Goal: Find specific page/section: Find specific page/section

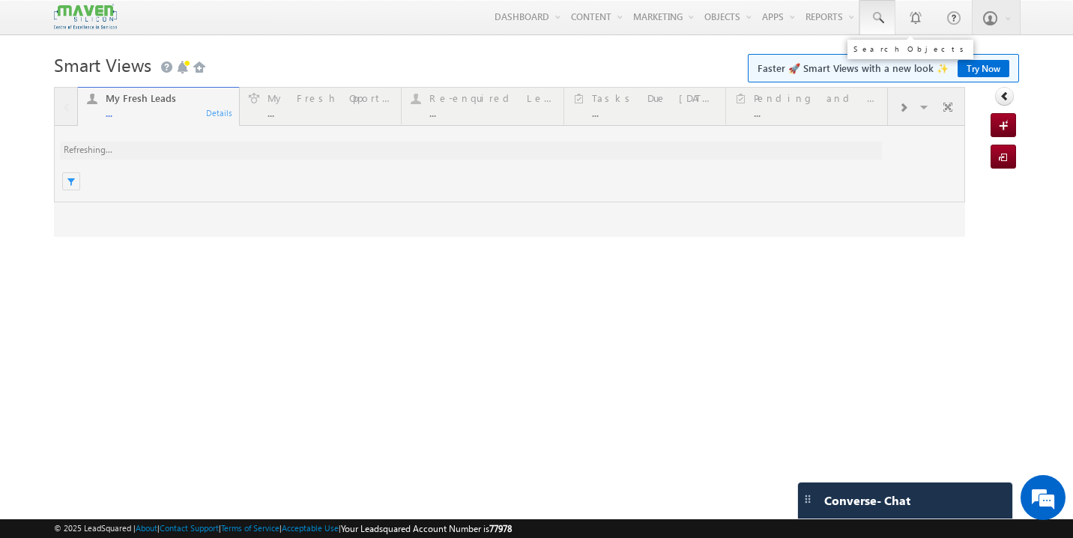
click at [878, 13] on span at bounding box center [877, 17] width 15 height 15
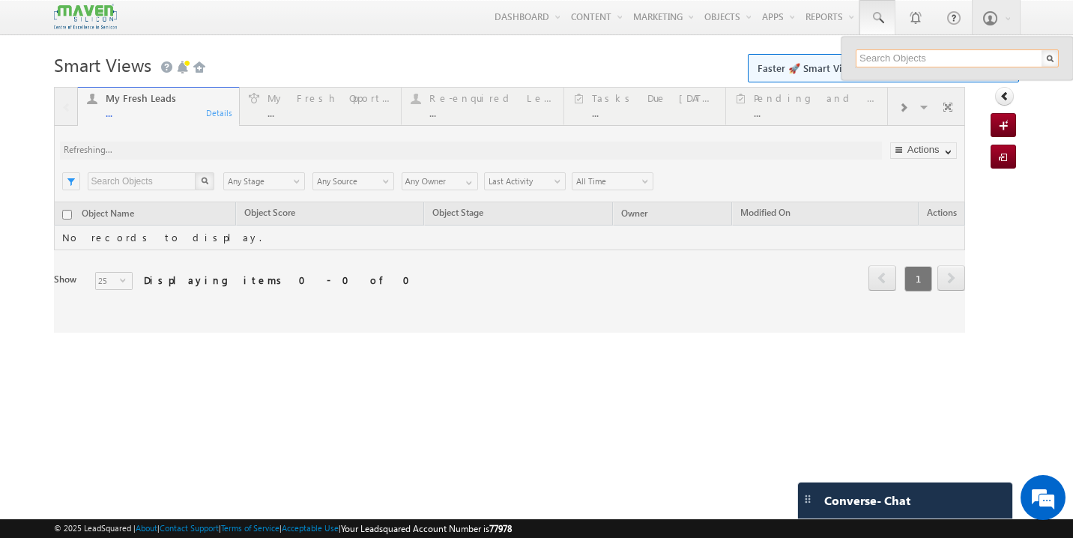
click at [903, 56] on input "text" at bounding box center [956, 58] width 203 height 18
paste input "[EMAIL_ADDRESS][DOMAIN_NAME]"
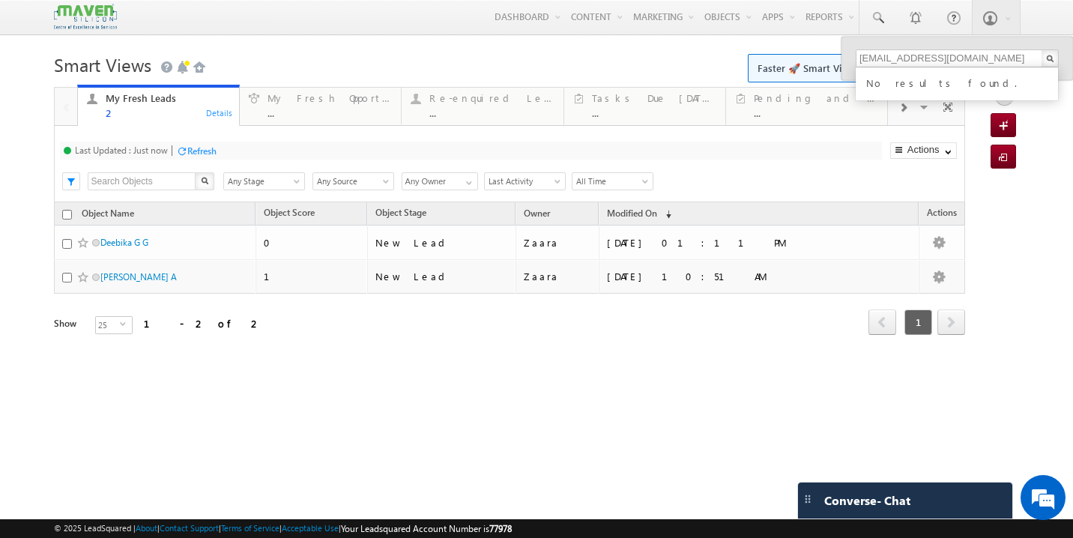
click at [435, 399] on div "Smart Views Getting Started Faster 🚀 Smart Views with a new look ✨ Try Now My F…" at bounding box center [536, 236] width 965 height 375
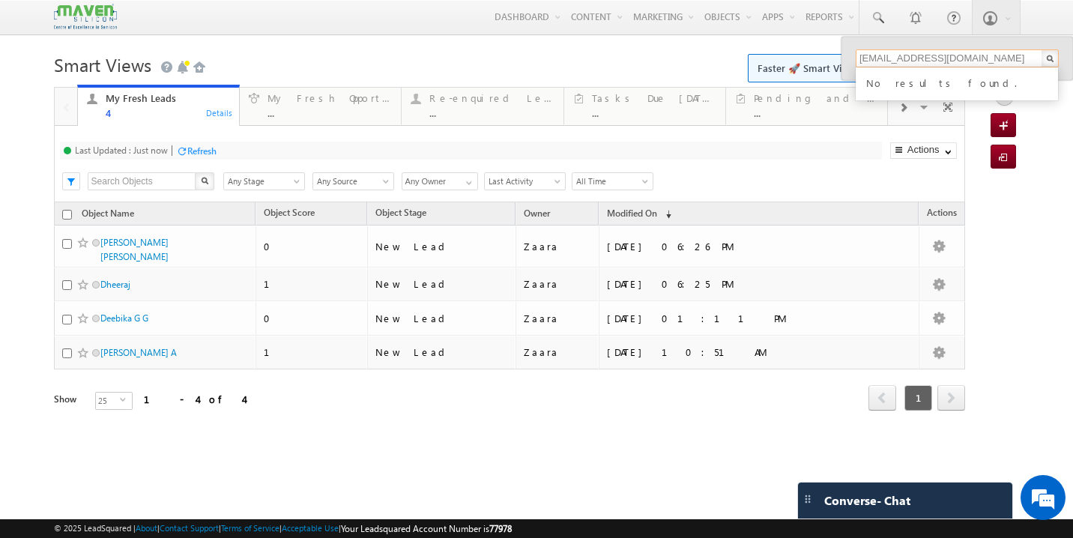
click at [935, 60] on input "paranjibharadwaj@gmail.com" at bounding box center [956, 58] width 203 height 18
paste input "rms.k69"
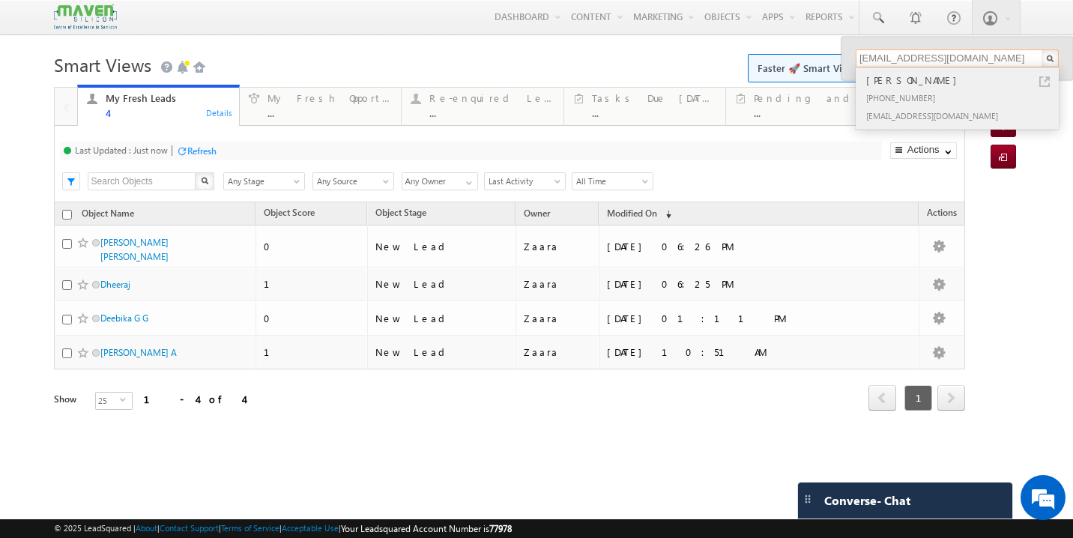
type input "rms.k69@gmail.com"
click at [921, 96] on div "+91-9704855185" at bounding box center [963, 97] width 201 height 18
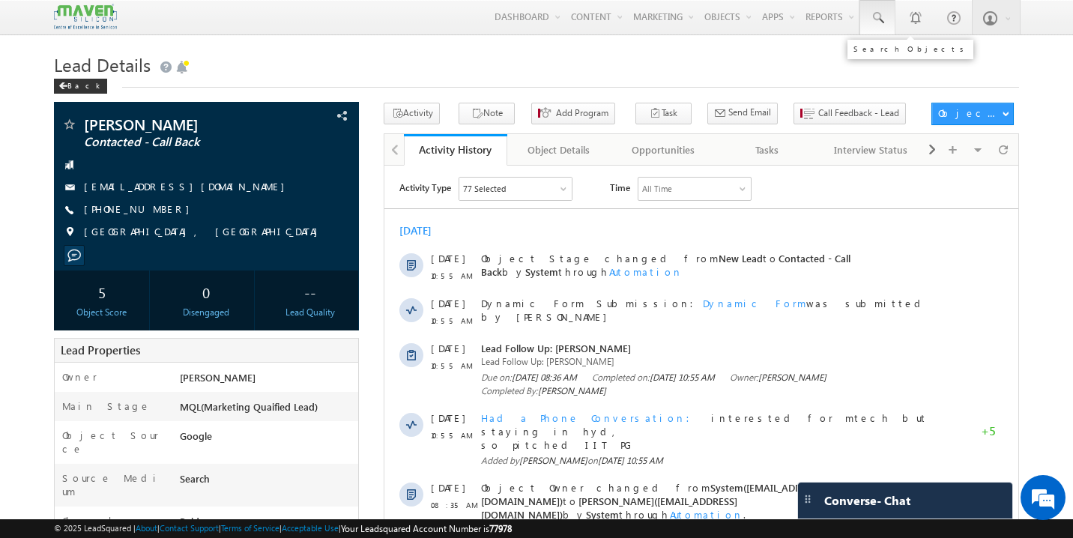
click at [879, 19] on span at bounding box center [877, 17] width 15 height 15
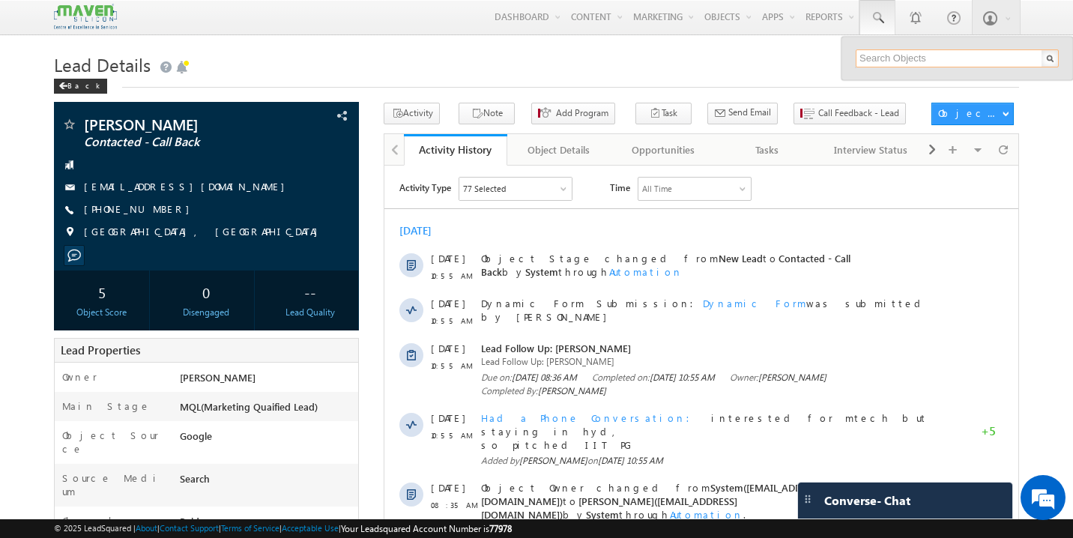
click at [907, 59] on input "text" at bounding box center [956, 58] width 203 height 18
paste input "jeevanjm709@gmail.com"
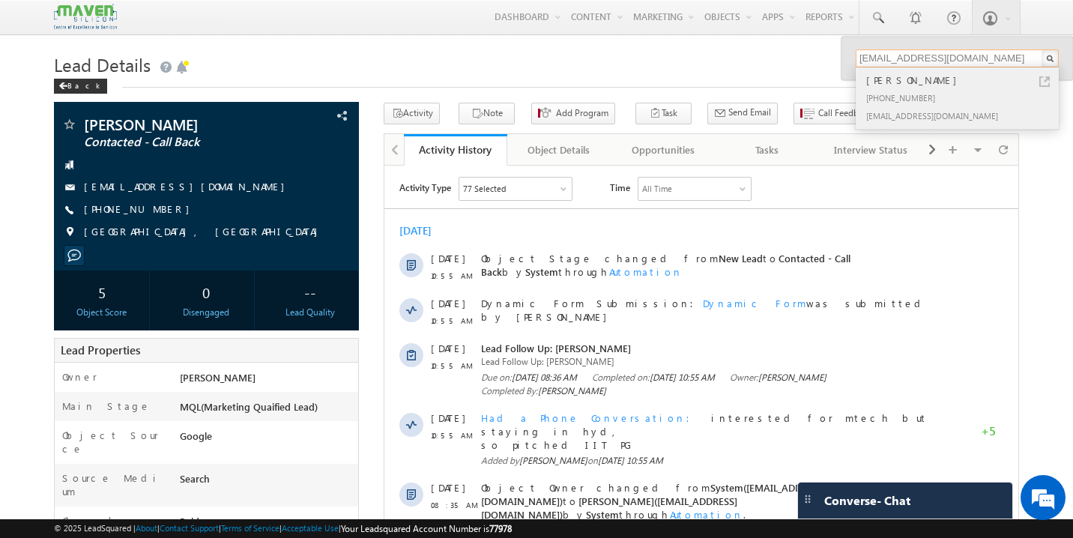
type input "jeevanjm709@gmail.com"
click at [906, 88] on div "+91-7795238081" at bounding box center [963, 97] width 201 height 18
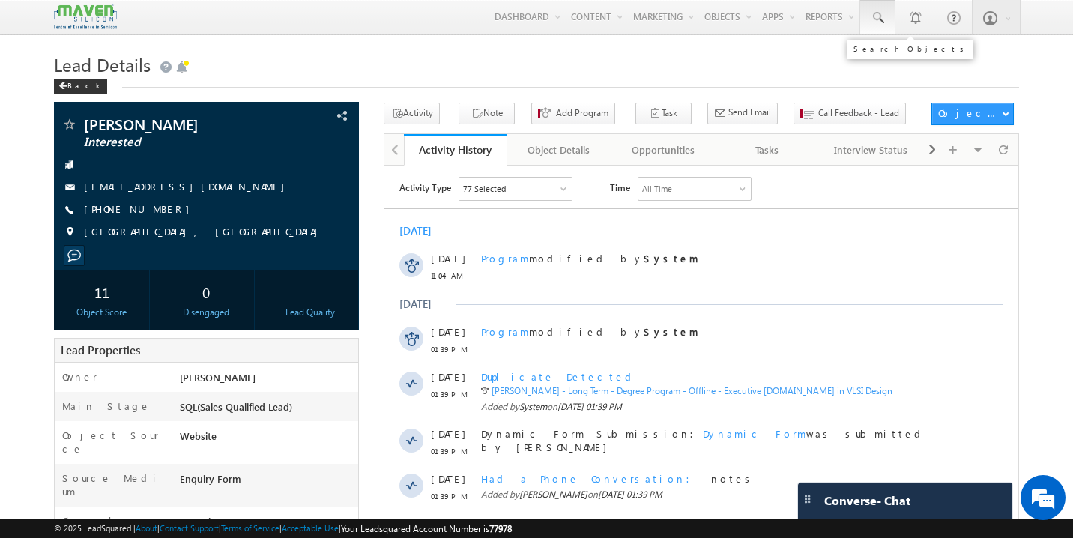
click at [876, 18] on span at bounding box center [877, 17] width 15 height 15
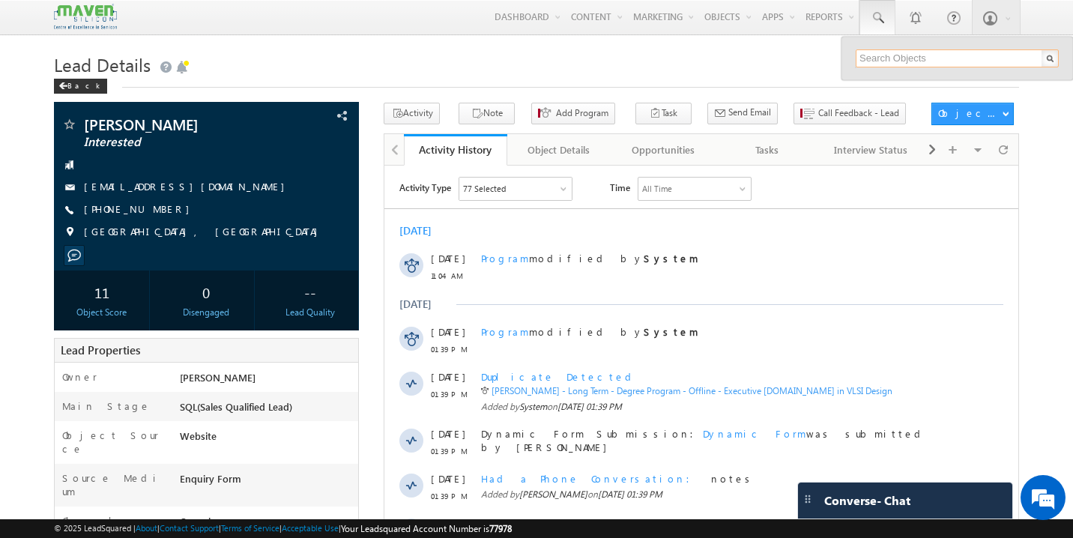
click at [882, 56] on input "text" at bounding box center [956, 58] width 203 height 18
paste input "santoshkamal048@gmail.com"
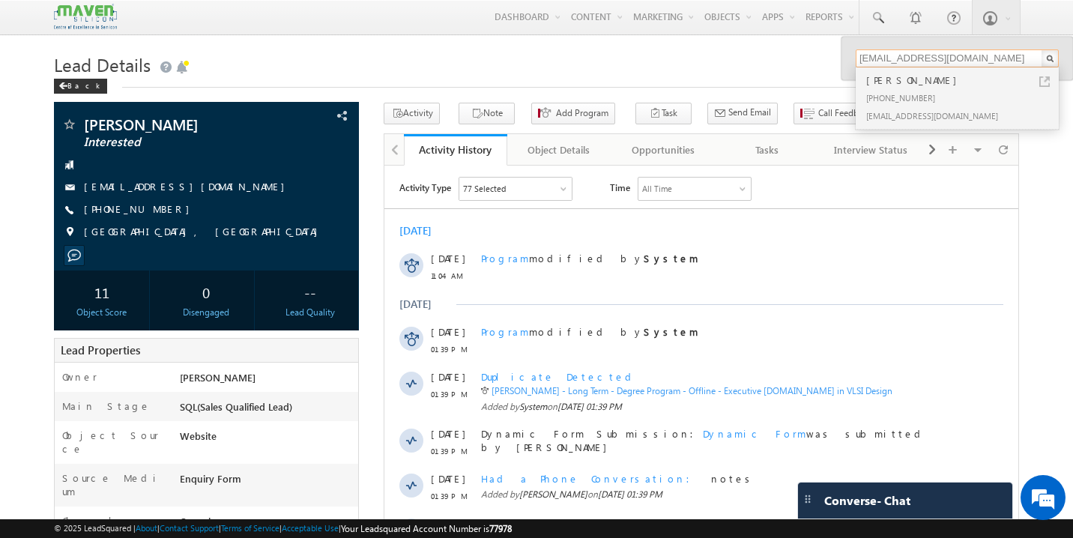
type input "santoshkamal048@gmail.com"
click at [896, 88] on div "+91-7989317154" at bounding box center [963, 97] width 201 height 18
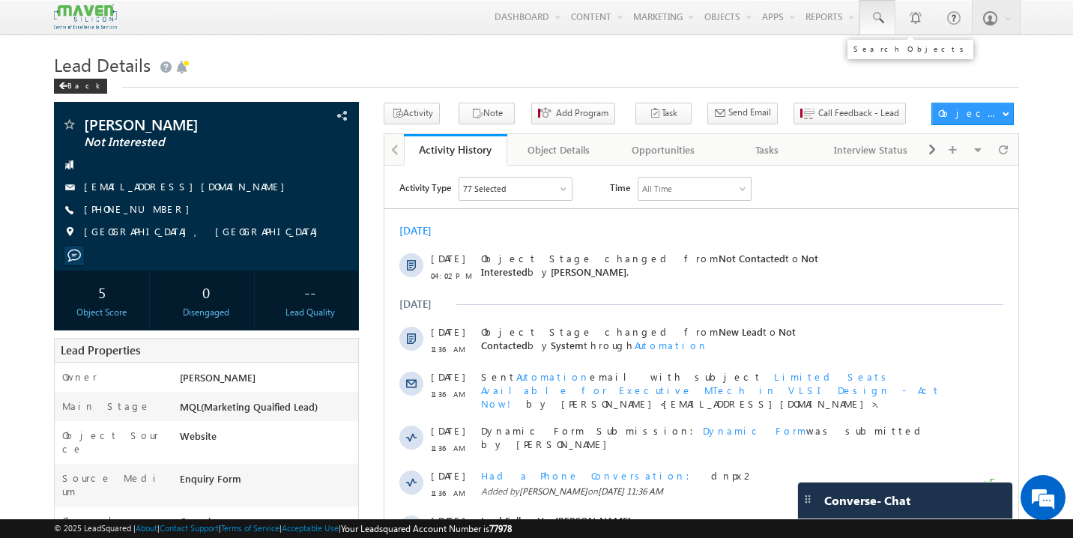
click at [877, 20] on span at bounding box center [877, 17] width 15 height 15
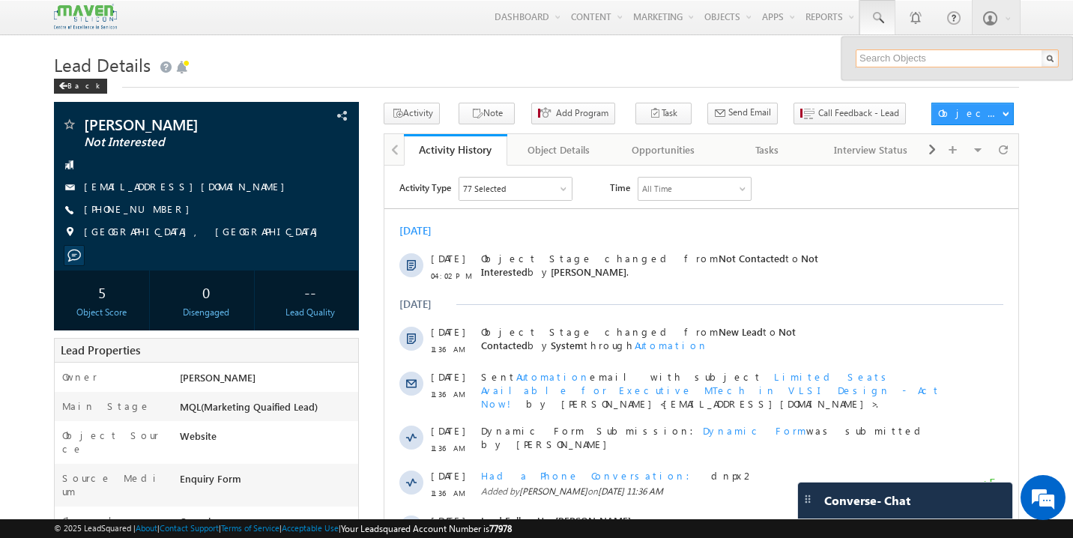
paste input "monishgowdas504@gmail.com"
click at [939, 55] on input "monishgowdas504@gmail.com" at bounding box center [956, 58] width 203 height 18
paste input "chandankumarnanand"
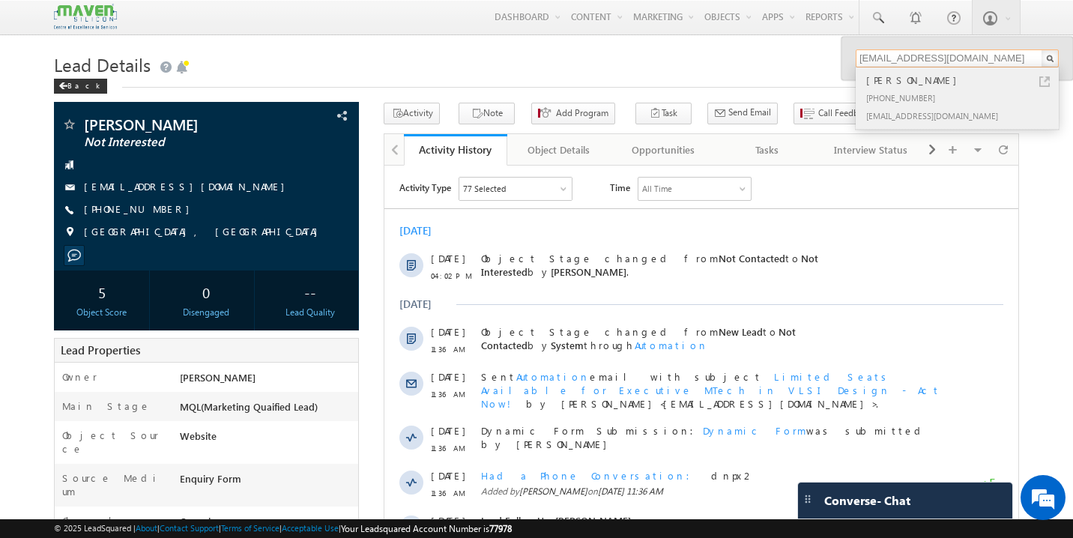
type input "[EMAIL_ADDRESS][DOMAIN_NAME]"
click at [914, 92] on div "[PHONE_NUMBER]" at bounding box center [963, 97] width 201 height 18
